Goal: Task Accomplishment & Management: Manage account settings

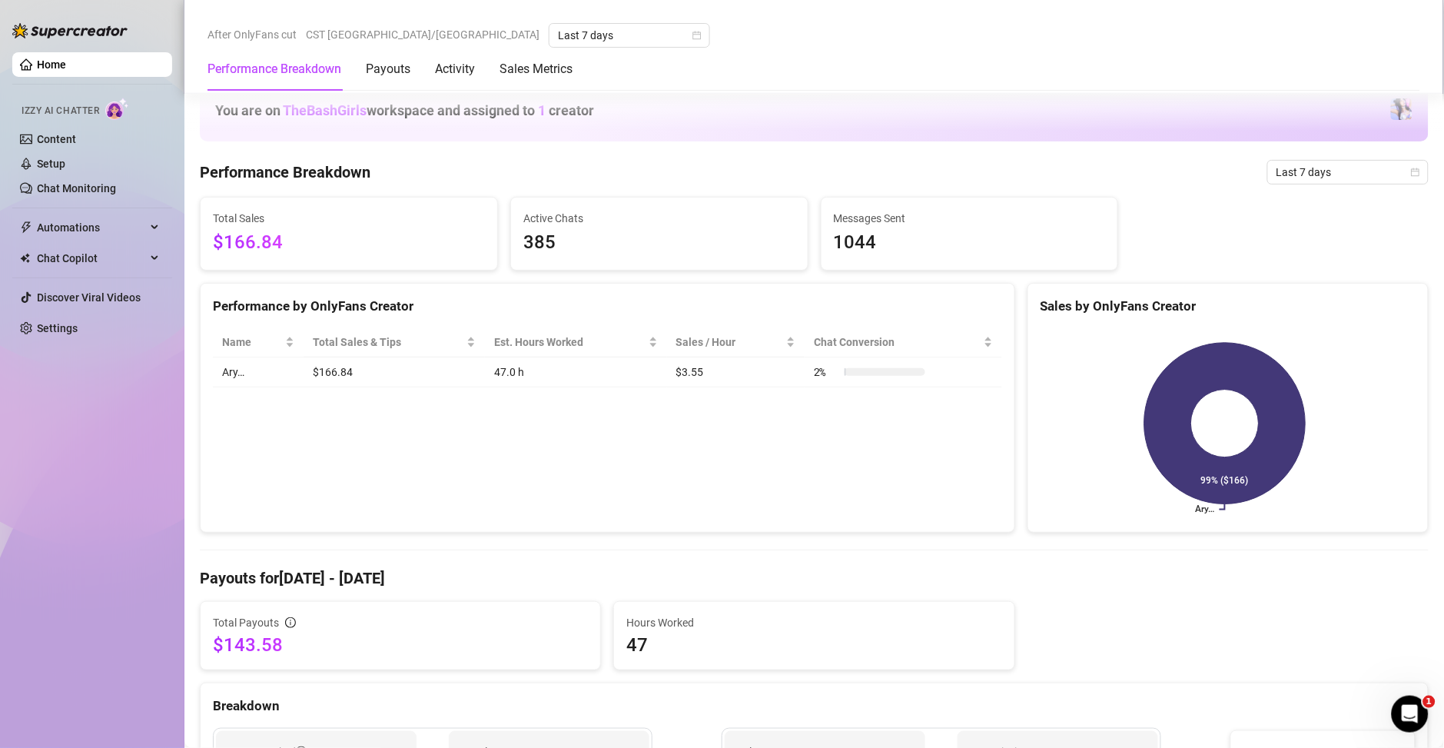
scroll to position [957, 0]
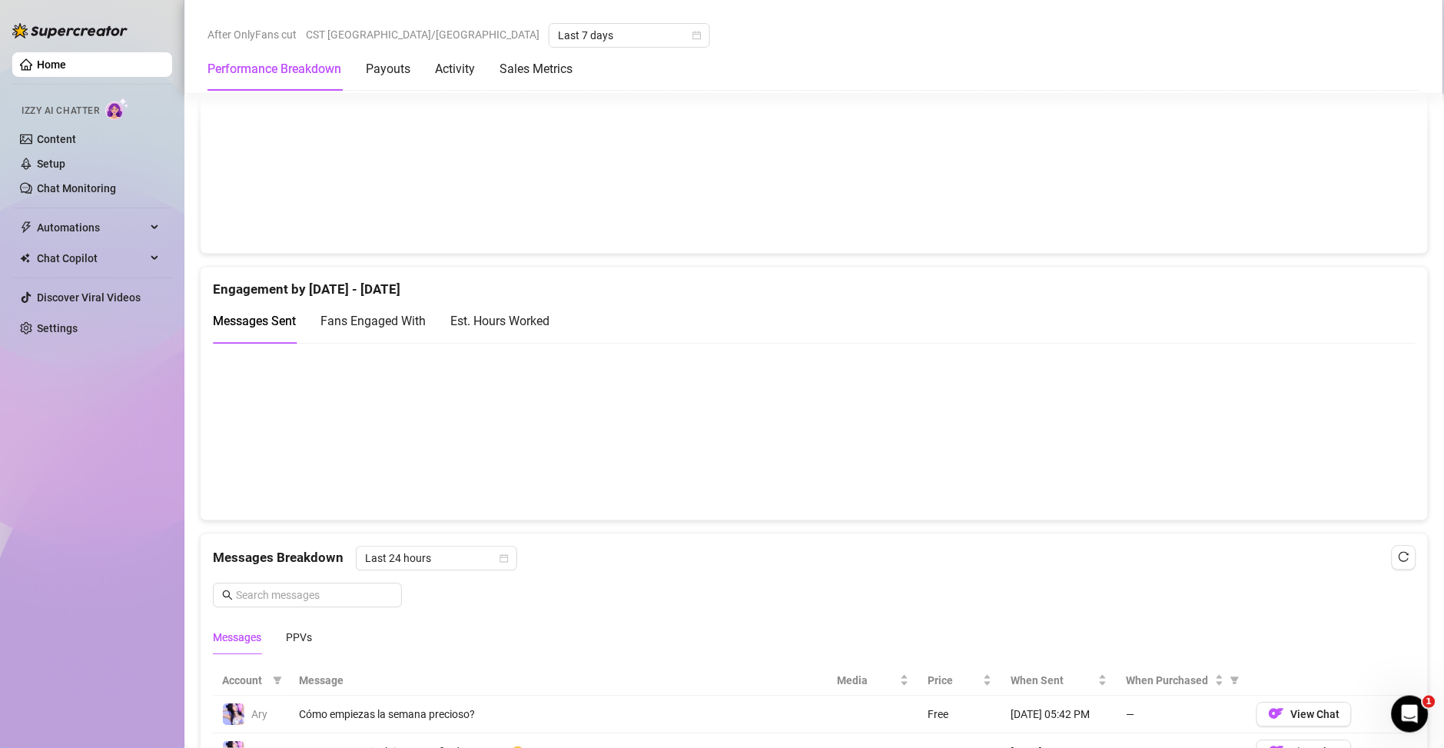
scroll to position [885, 0]
click at [519, 321] on div "Est. Hours Worked" at bounding box center [499, 319] width 99 height 19
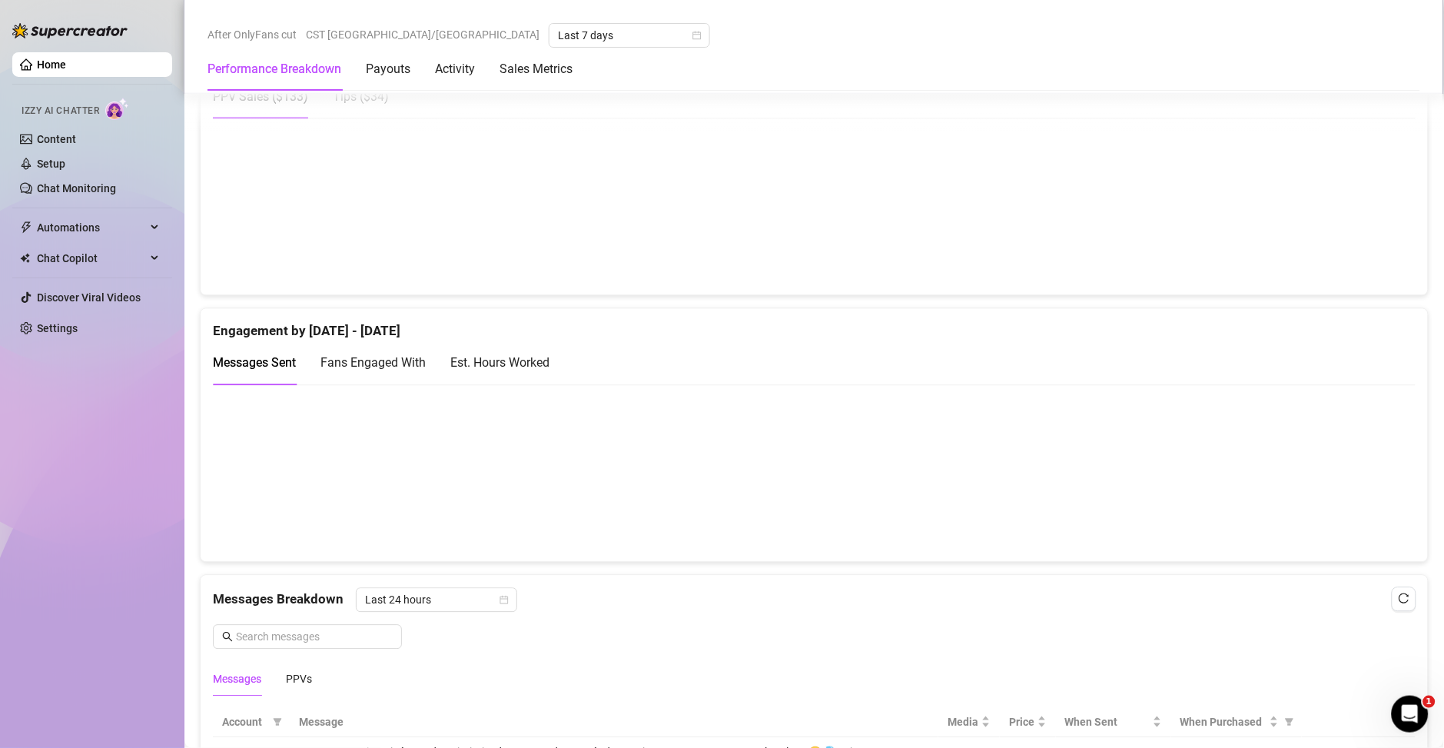
scroll to position [885, 0]
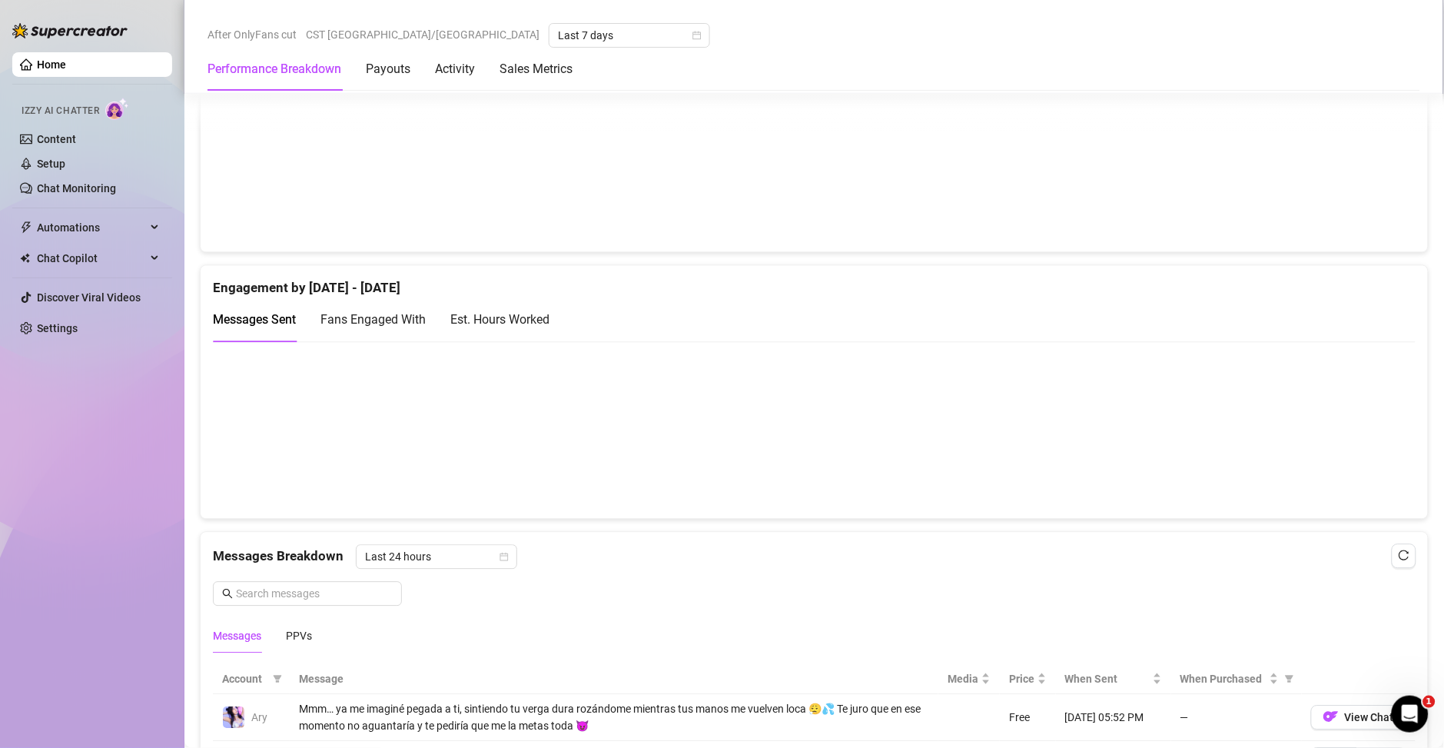
click at [506, 317] on div "Est. Hours Worked" at bounding box center [499, 319] width 99 height 19
click at [65, 168] on link "Setup" at bounding box center [51, 164] width 28 height 12
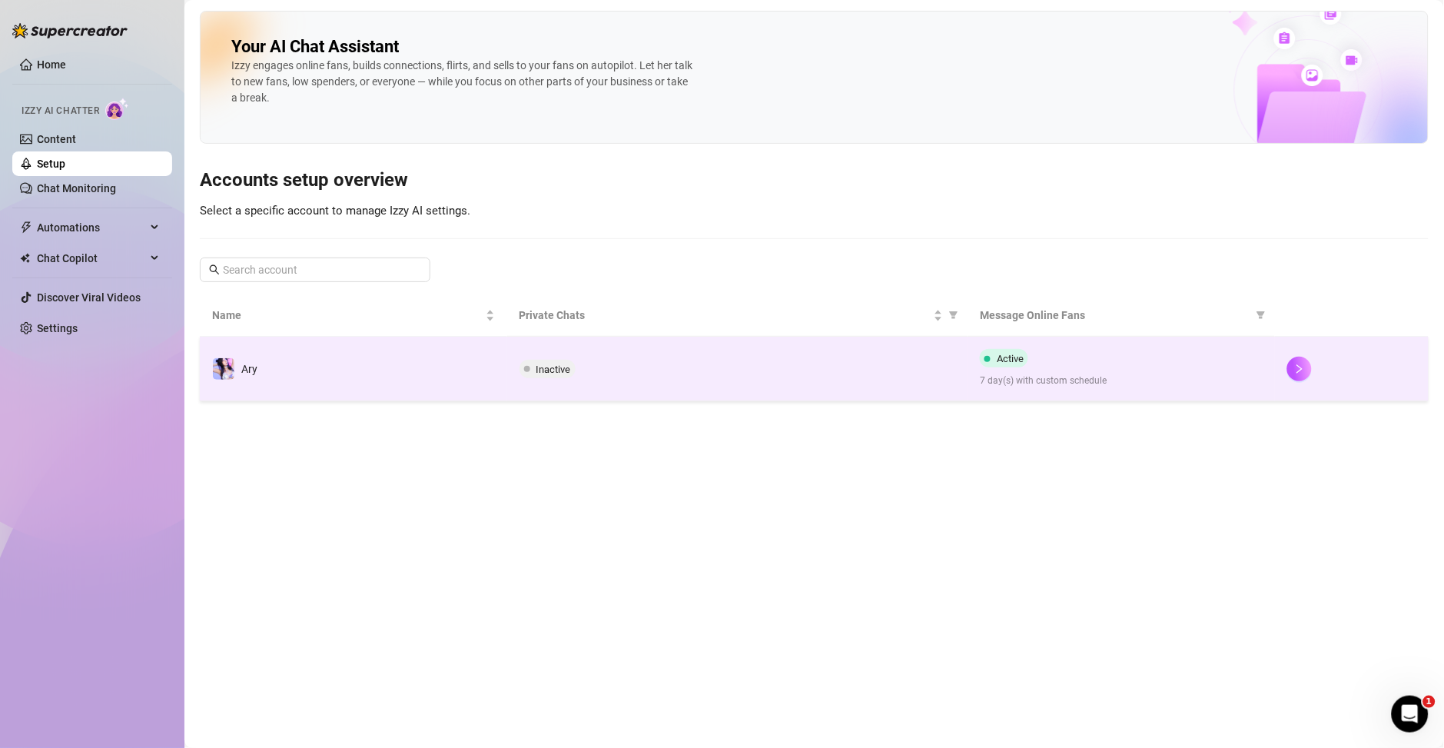
click at [1184, 367] on div "Active 7 day(s) with custom schedule" at bounding box center [1121, 368] width 283 height 39
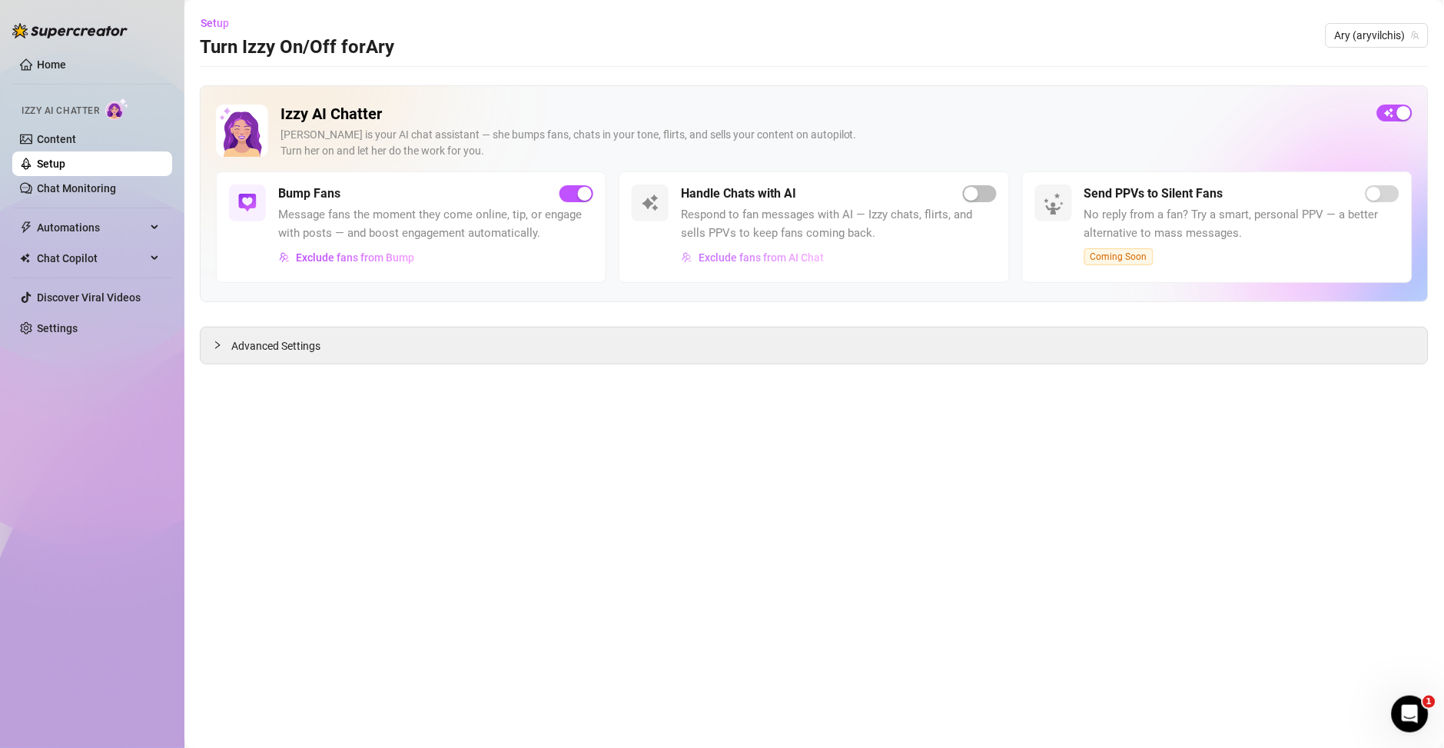
click at [747, 257] on span "Exclude fans from AI Chat" at bounding box center [760, 257] width 125 height 12
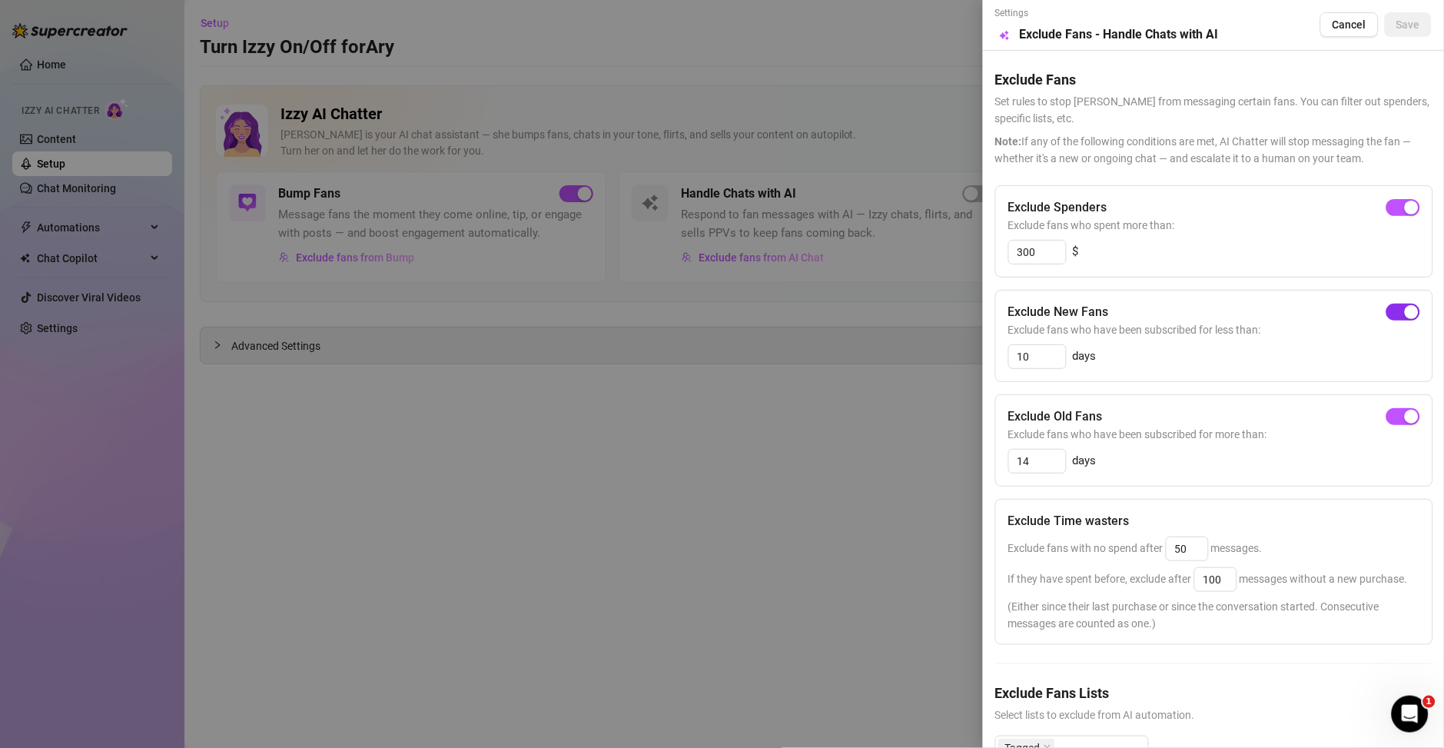
click at [1386, 304] on span "button" at bounding box center [1403, 312] width 34 height 17
click at [1386, 213] on span "button" at bounding box center [1403, 207] width 34 height 17
click at [1386, 416] on span "button" at bounding box center [1403, 416] width 34 height 17
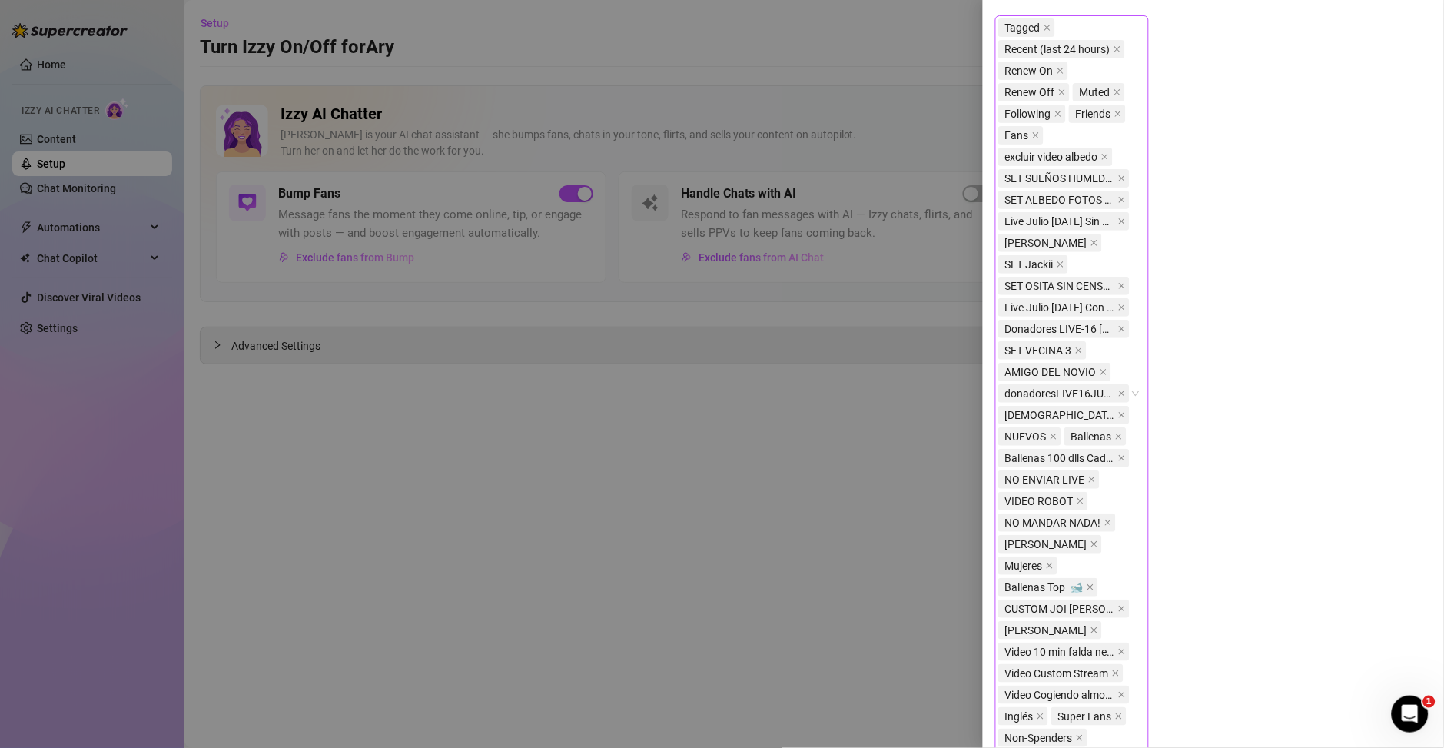
scroll to position [830, 0]
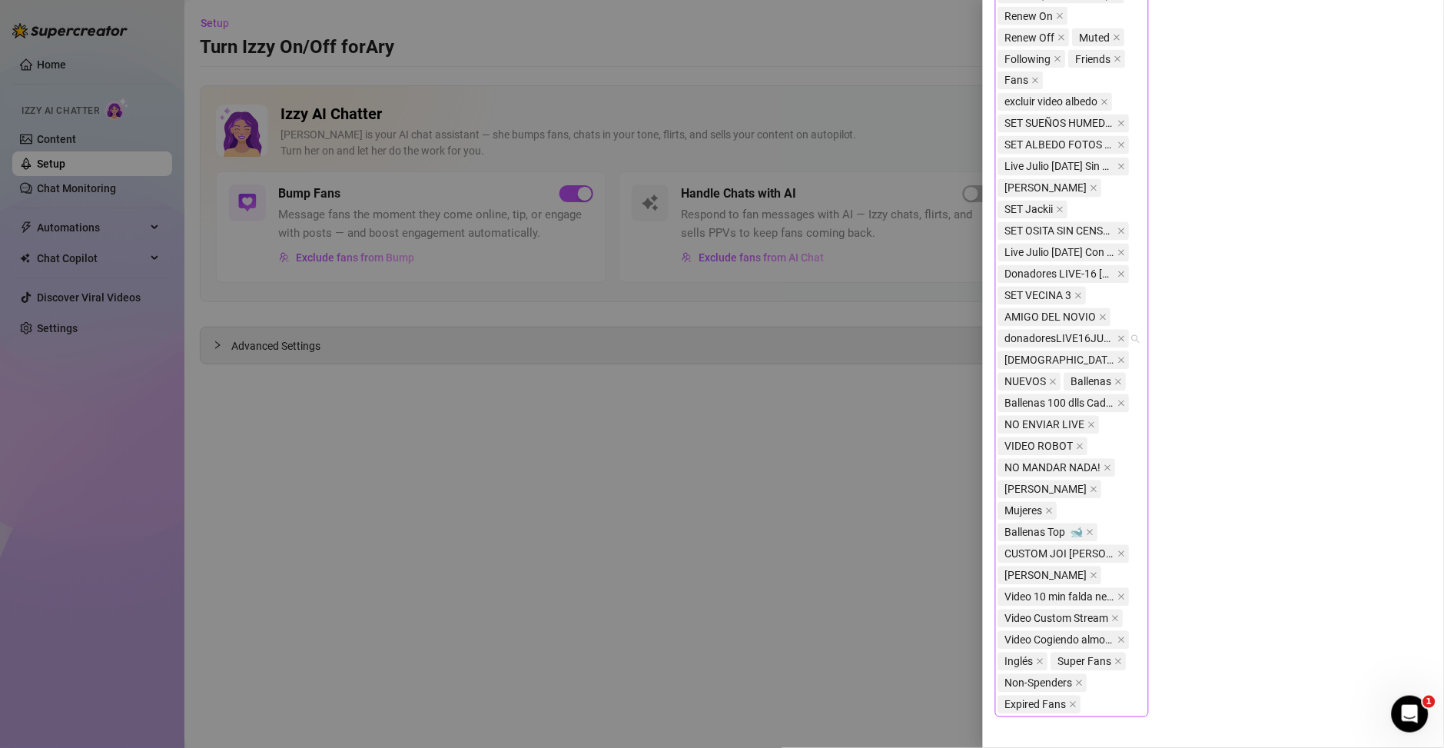
click at [1089, 624] on body "Home Izzy AI Chatter Content Setup Chat Monitoring Automations Chat Copilot Dis…" at bounding box center [722, 374] width 1444 height 748
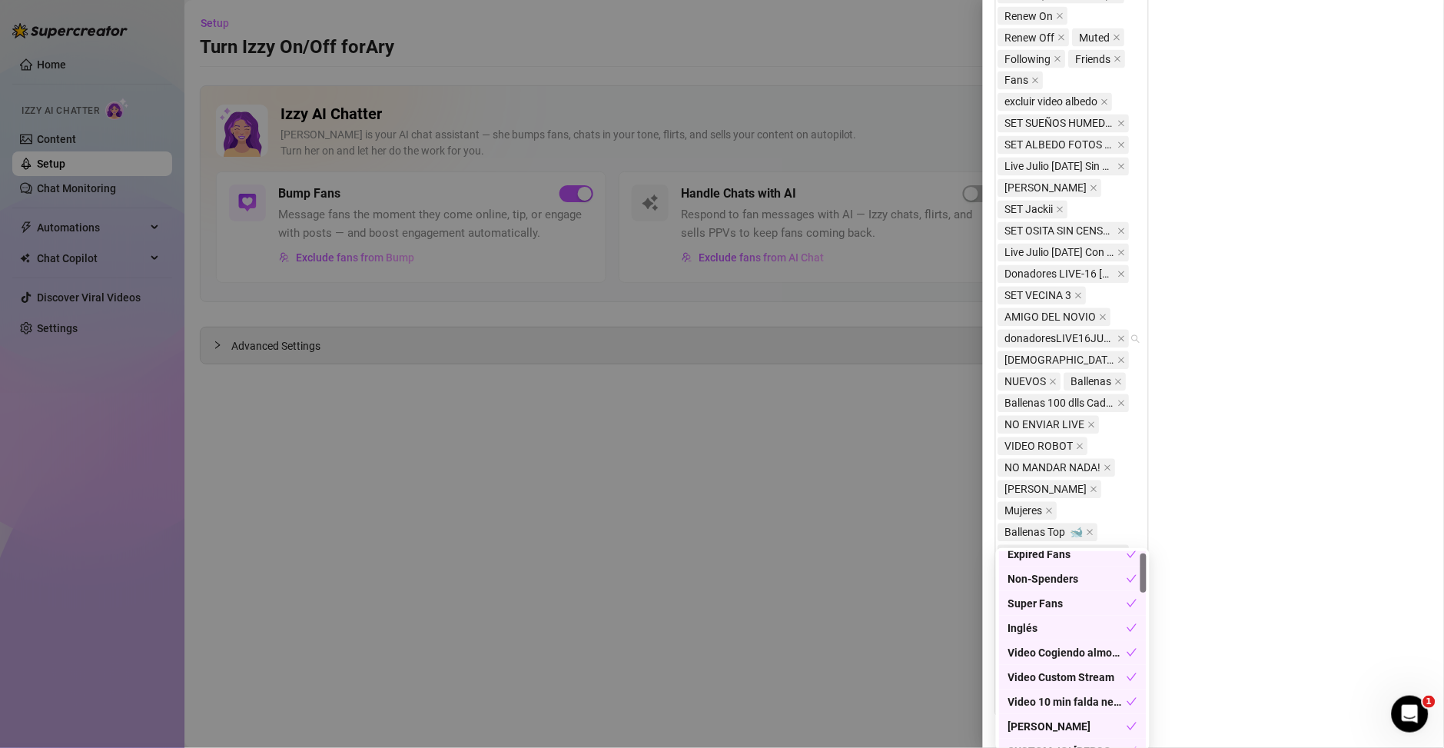
scroll to position [0, 0]
click at [1274, 477] on div "Tagged Recent (last 24 hours) Renew On Renew Off Muted Following Friends Fans e…" at bounding box center [1213, 351] width 436 height 781
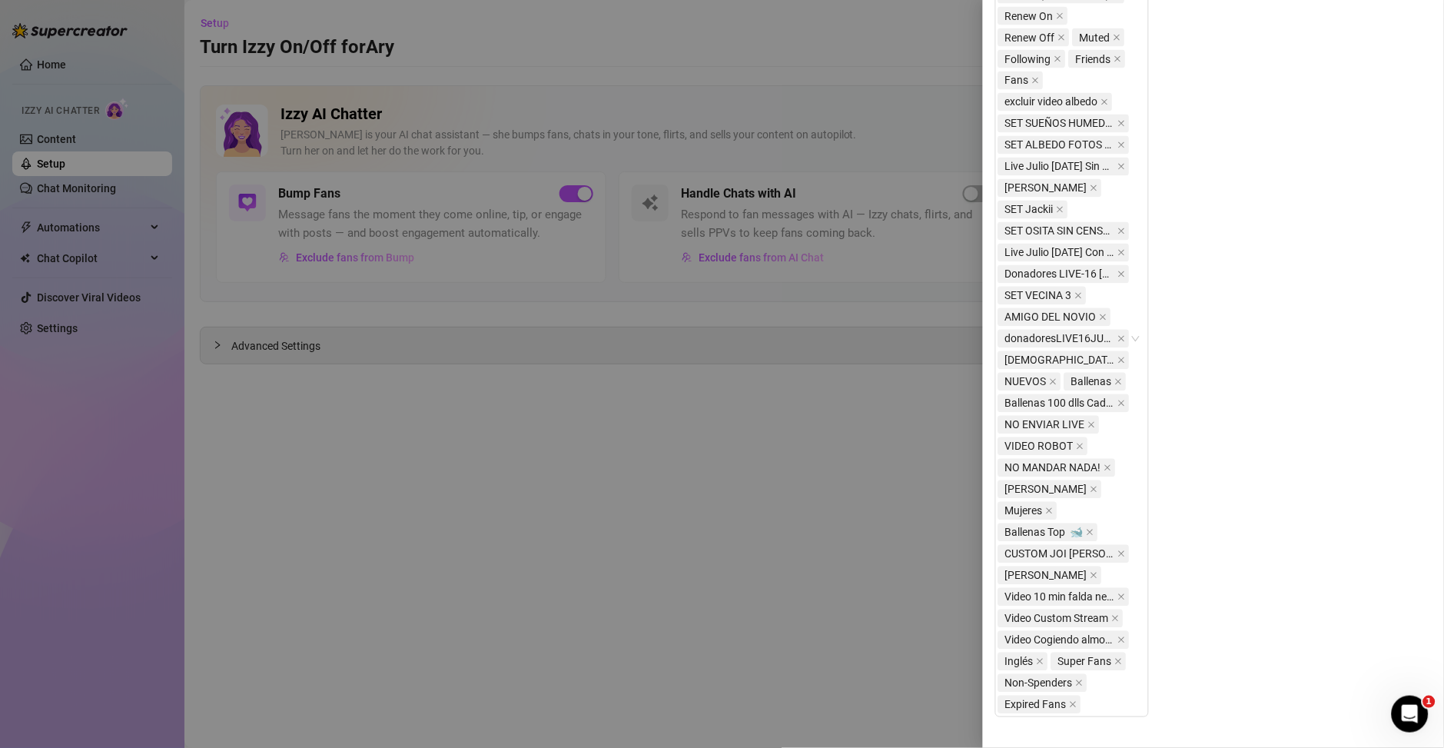
click at [461, 632] on div at bounding box center [722, 374] width 1444 height 748
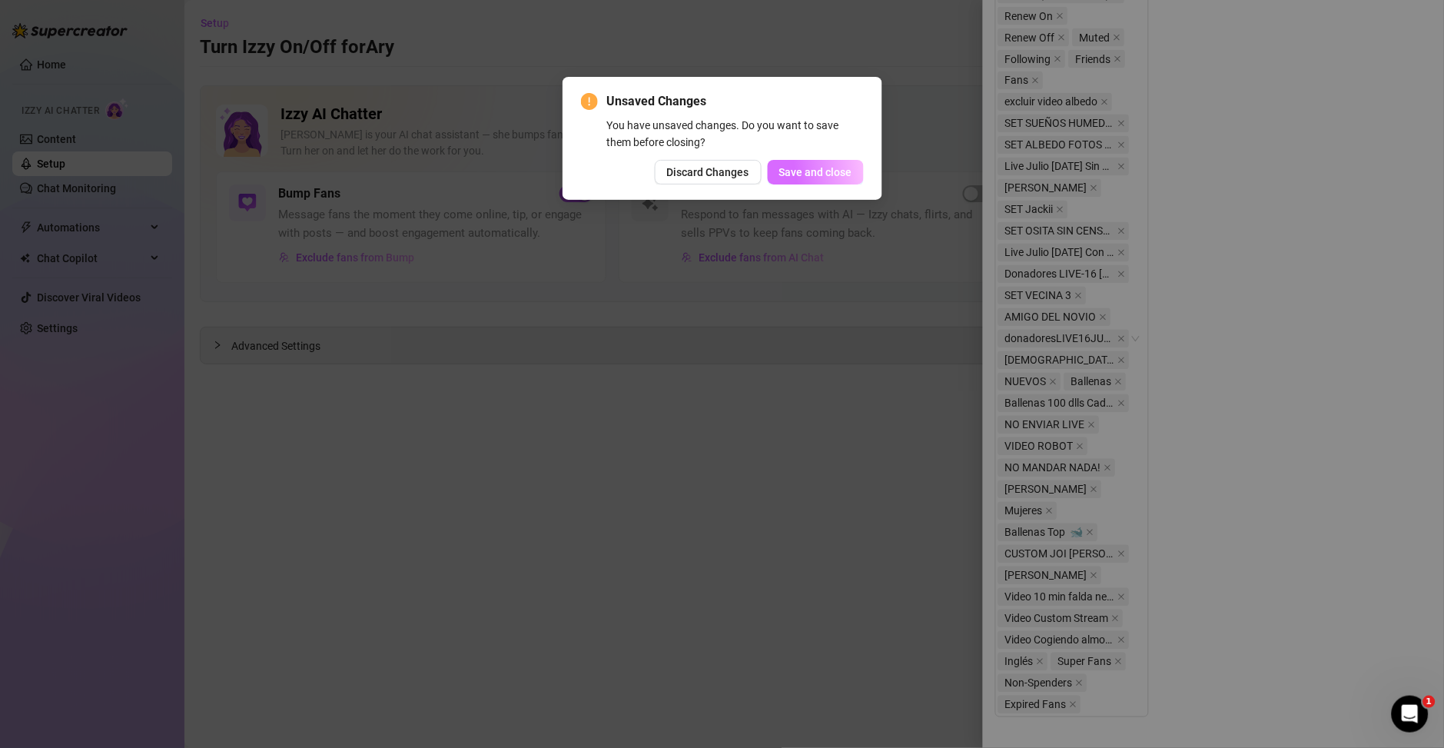
click at [804, 181] on button "Save and close" at bounding box center [816, 172] width 96 height 25
